Goal: Check status: Check status

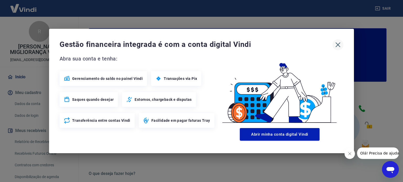
click at [336, 46] on icon "button" at bounding box center [338, 45] width 8 height 8
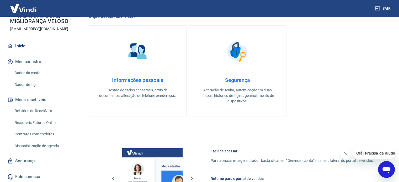
scroll to position [32, 0]
click at [35, 109] on link "Relatório de Recebíveis" at bounding box center [43, 110] width 60 height 11
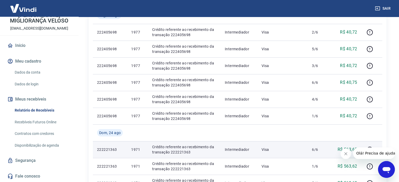
scroll to position [79, 0]
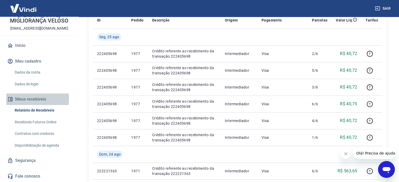
click at [28, 99] on button "Meus recebíveis" at bounding box center [39, 100] width 66 height 12
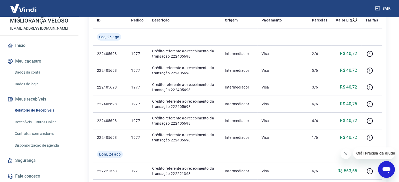
click at [33, 111] on link "Relatório de Recebíveis" at bounding box center [43, 110] width 60 height 11
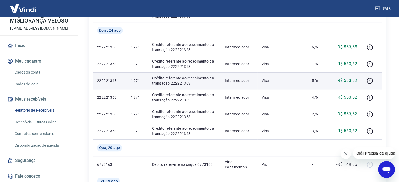
scroll to position [210, 0]
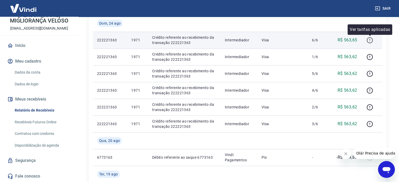
click at [371, 41] on icon "button" at bounding box center [370, 40] width 7 height 7
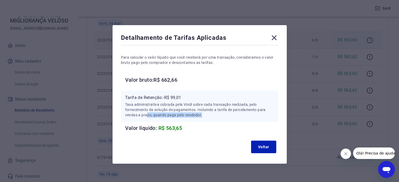
drag, startPoint x: 147, startPoint y: 116, endPoint x: 206, endPoint y: 118, distance: 59.4
click at [206, 118] on div "Tarifa de Retenção: -R$ 99,01 Taxa administrativa cobrada pela Vindi sobre cada…" at bounding box center [200, 107] width 158 height 32
click at [274, 39] on icon at bounding box center [274, 38] width 8 height 8
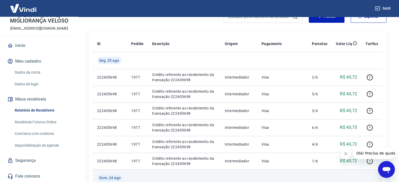
scroll to position [53, 0]
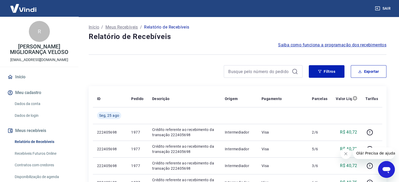
click at [52, 152] on link "Recebíveis Futuros Online" at bounding box center [43, 154] width 60 height 11
